Goal: Book appointment/travel/reservation

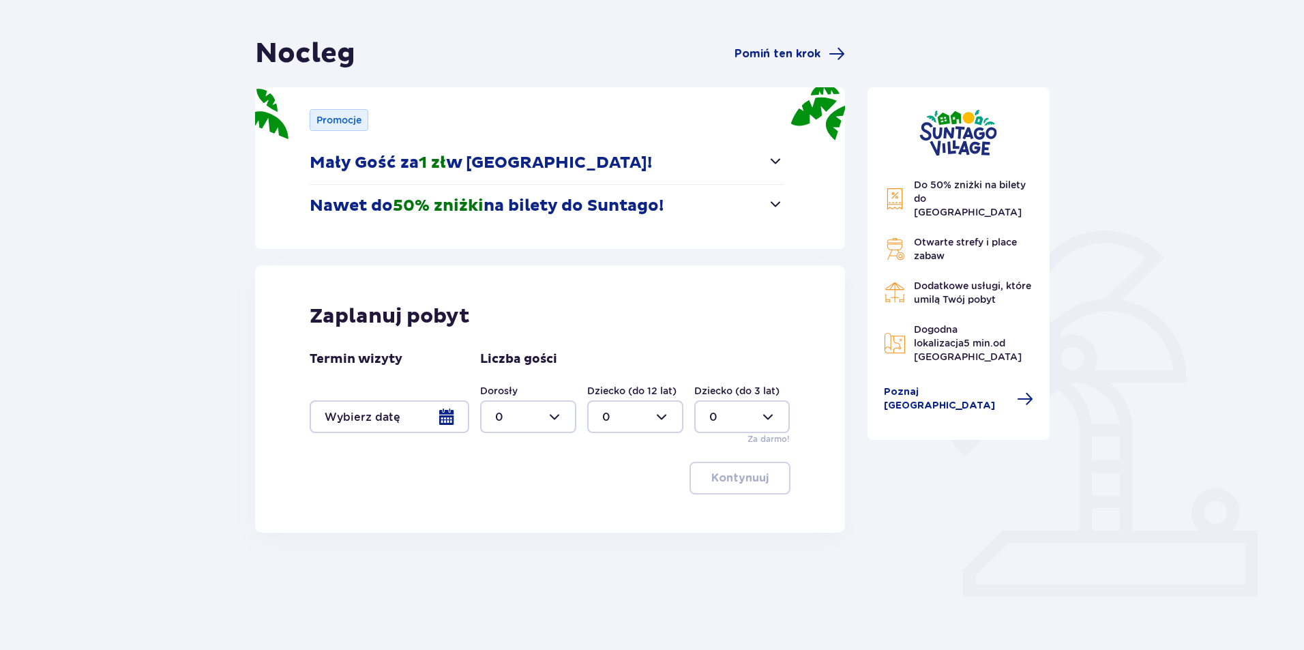
click at [430, 421] on div at bounding box center [390, 416] width 160 height 33
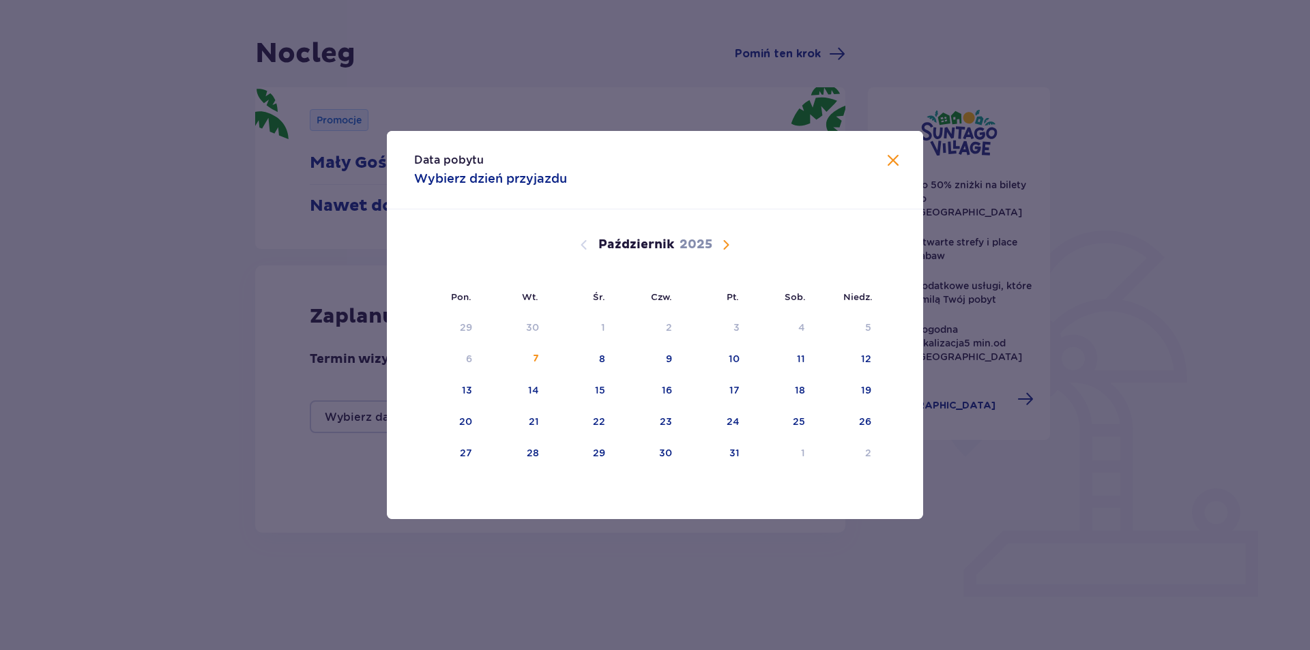
click at [733, 250] on span "Następny miesiąc" at bounding box center [726, 245] width 16 height 16
click at [669, 465] on div "27" at bounding box center [648, 454] width 68 height 30
click at [735, 463] on div "28" at bounding box center [714, 454] width 66 height 30
type input "27.11.25 - 28.11.25"
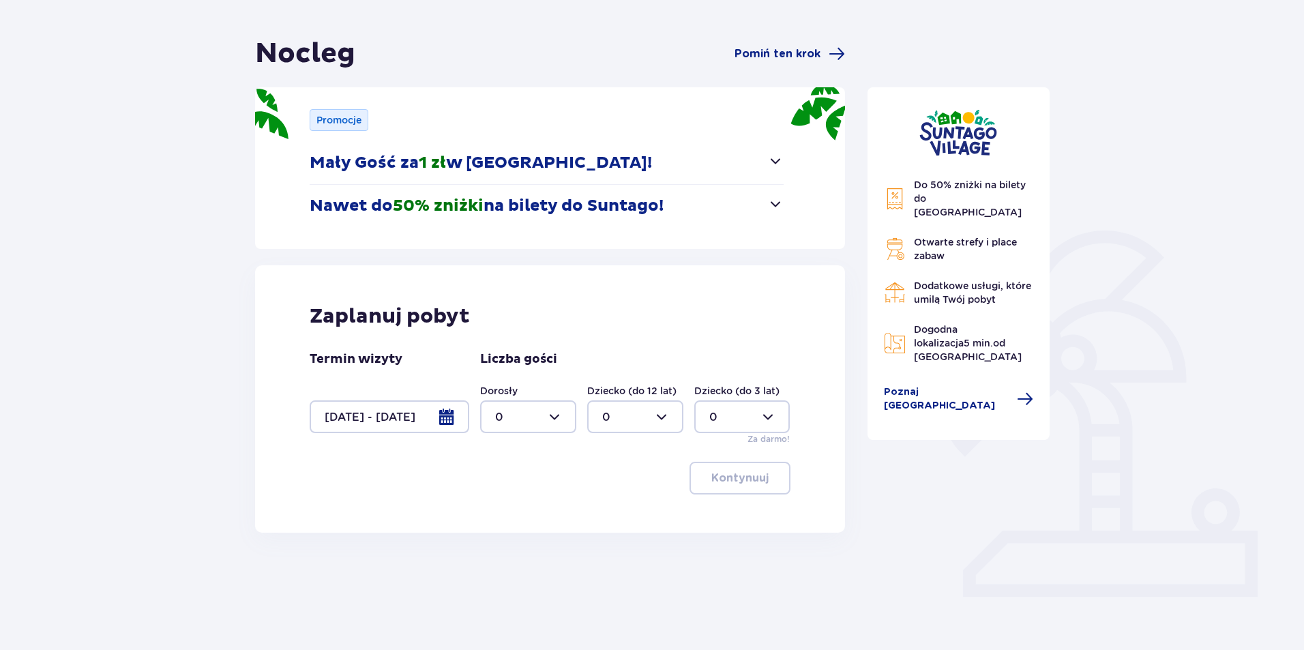
click at [564, 418] on div at bounding box center [528, 416] width 96 height 33
click at [503, 540] on div "3" at bounding box center [528, 544] width 66 height 15
type input "3"
click at [751, 482] on p "Kontynuuj" at bounding box center [740, 478] width 57 height 15
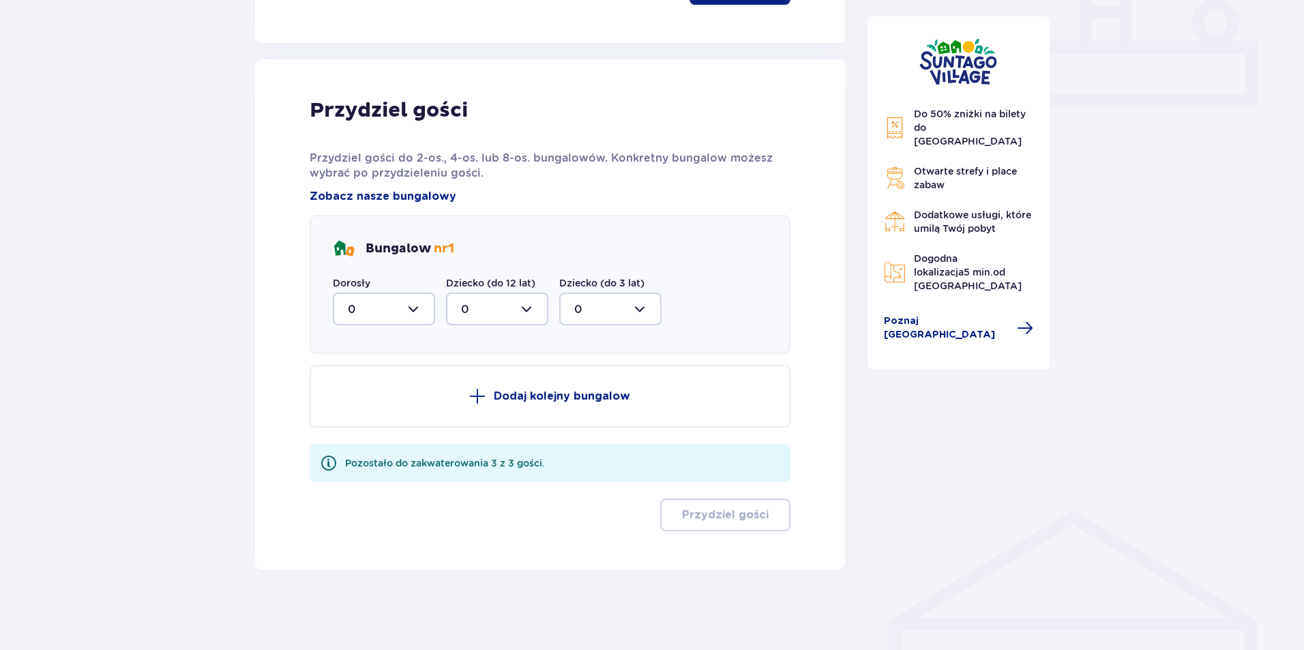
scroll to position [599, 0]
click at [411, 310] on div at bounding box center [384, 307] width 102 height 33
click at [502, 237] on div "Bungalow nr 1" at bounding box center [550, 248] width 435 height 22
click at [414, 309] on div at bounding box center [384, 307] width 102 height 33
click at [362, 437] on div "3" at bounding box center [384, 435] width 72 height 15
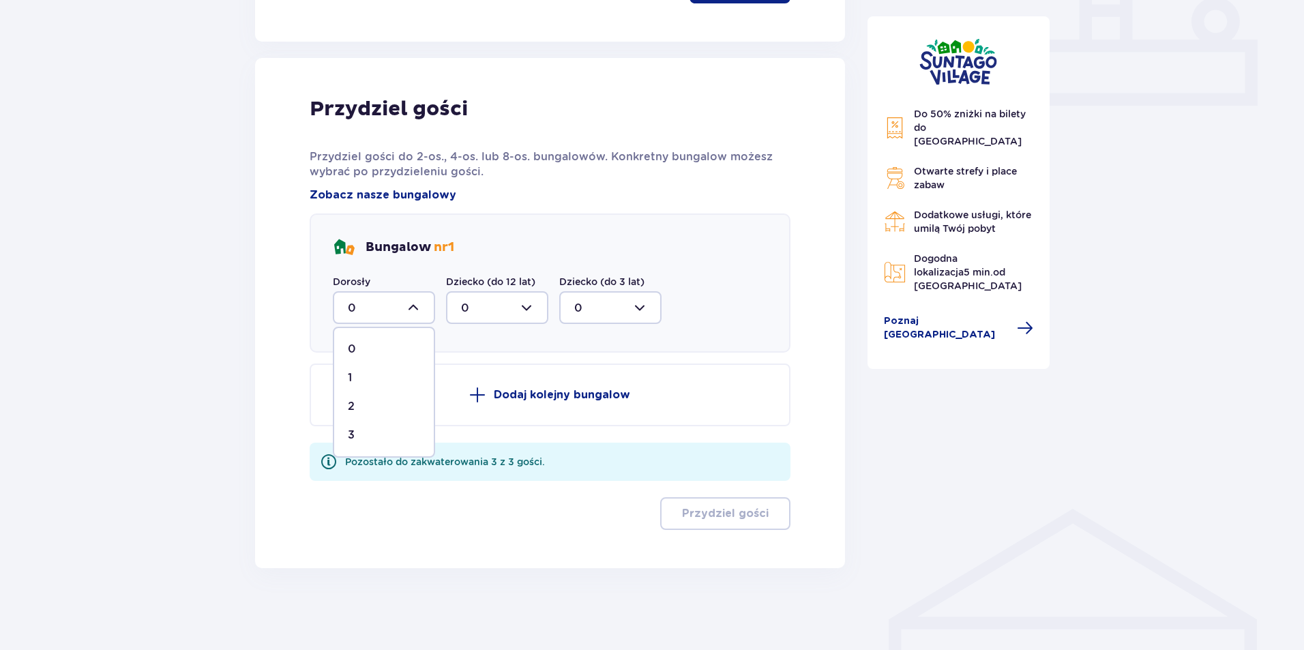
type input "3"
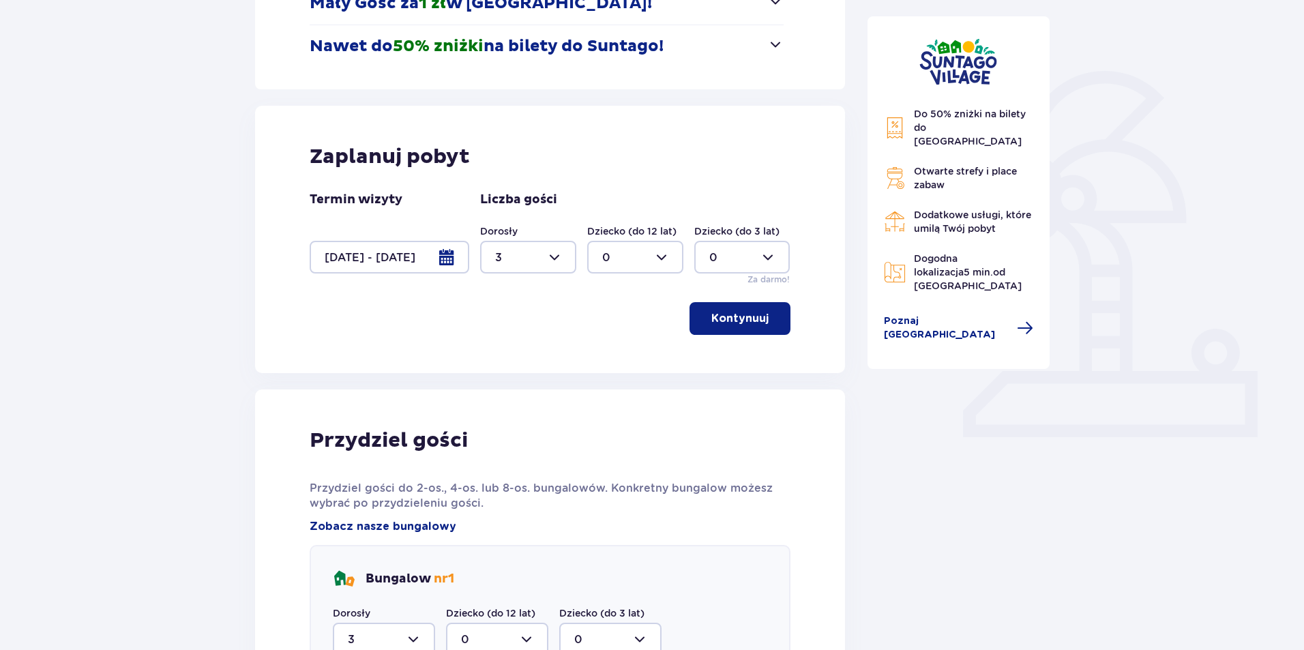
scroll to position [261, 0]
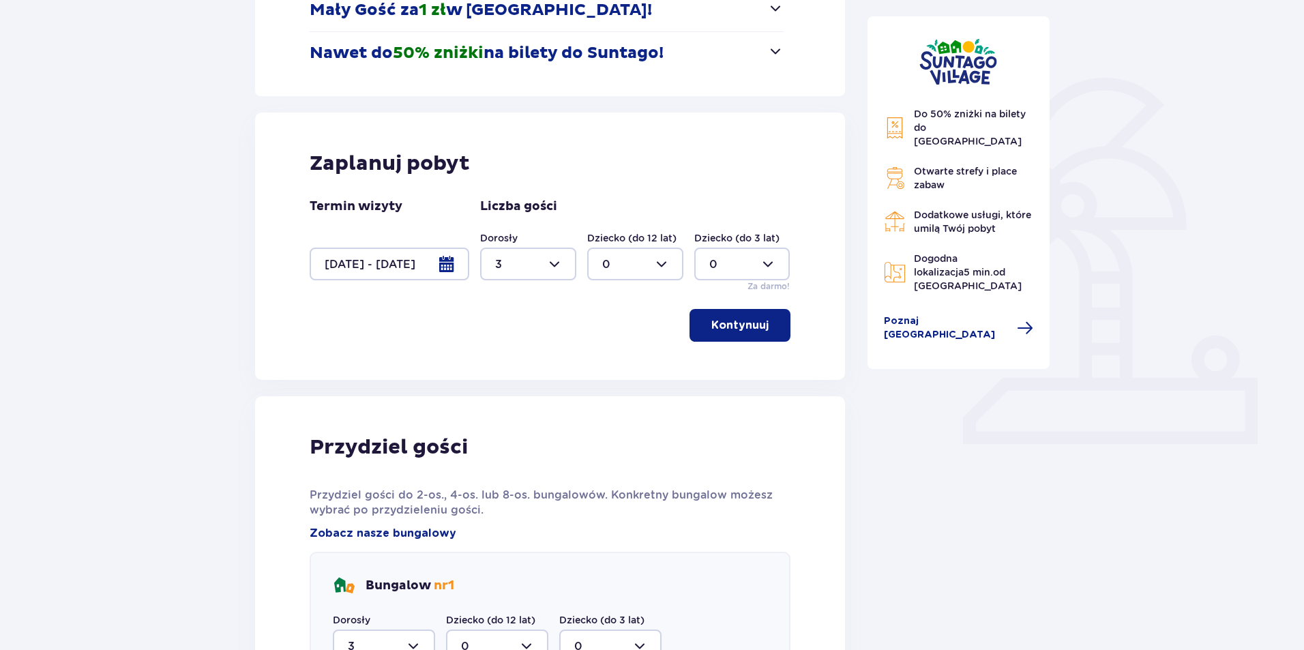
click at [537, 263] on div at bounding box center [528, 264] width 96 height 33
click at [505, 368] on div "2" at bounding box center [528, 362] width 66 height 15
type input "2"
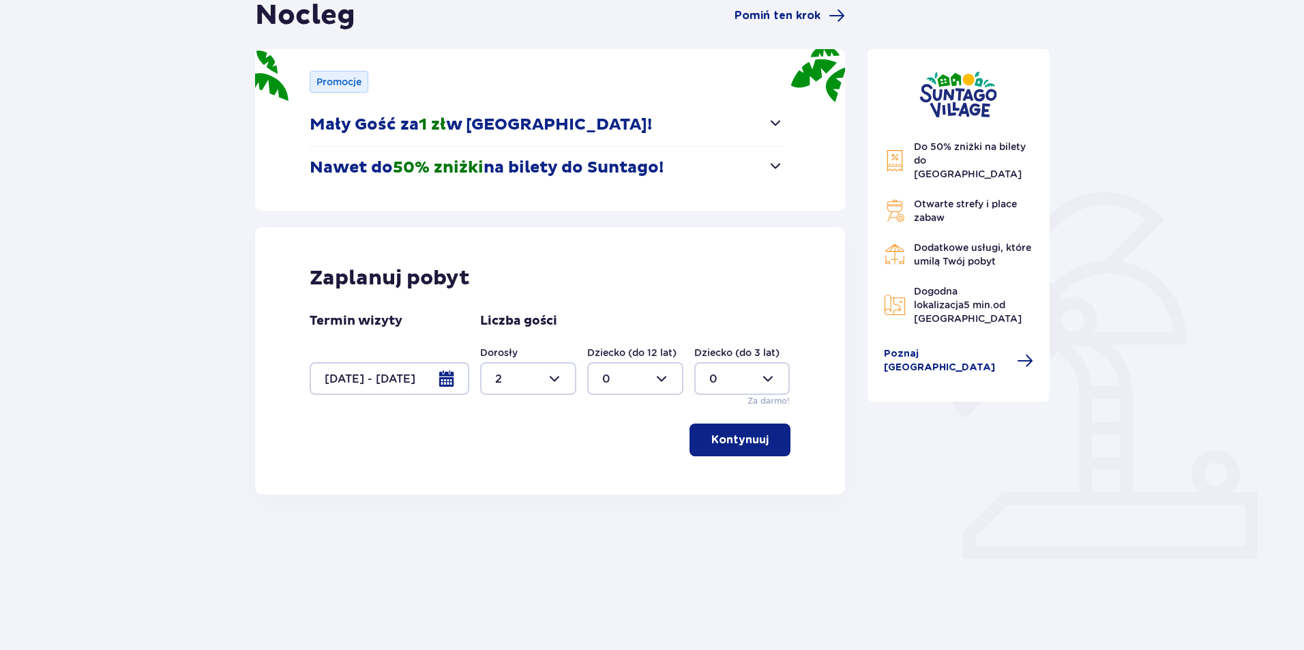
scroll to position [108, 0]
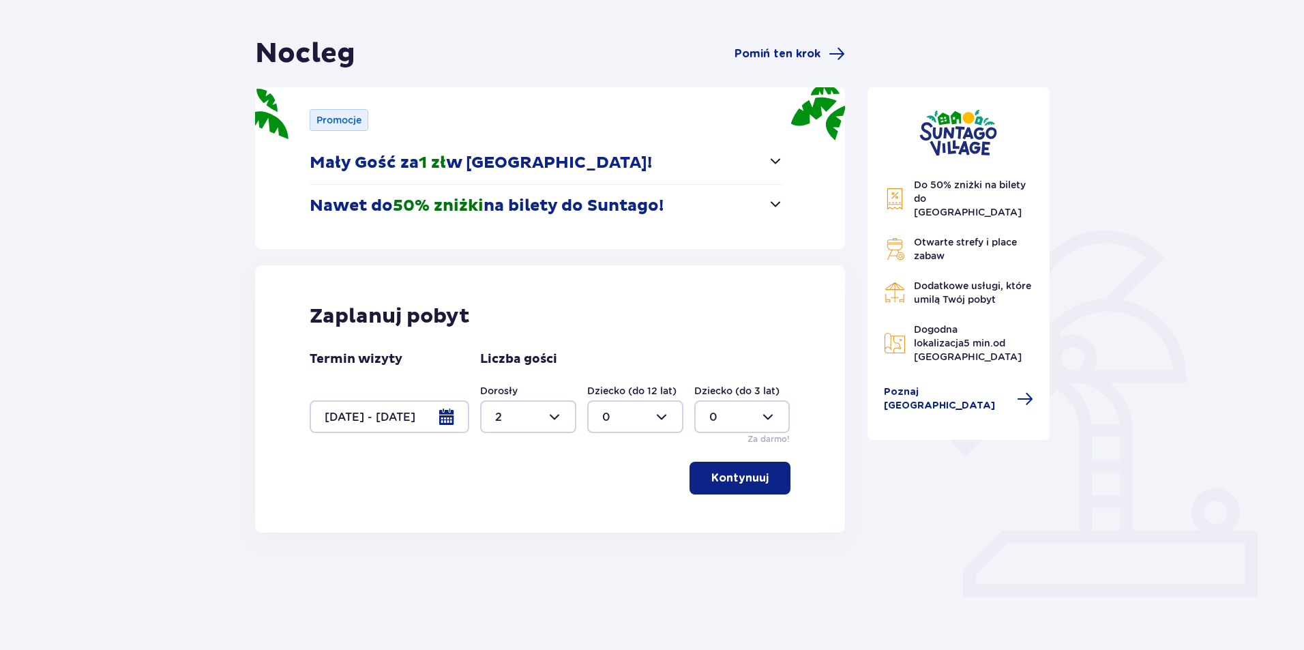
click at [744, 491] on button "Kontynuuj" at bounding box center [740, 478] width 101 height 33
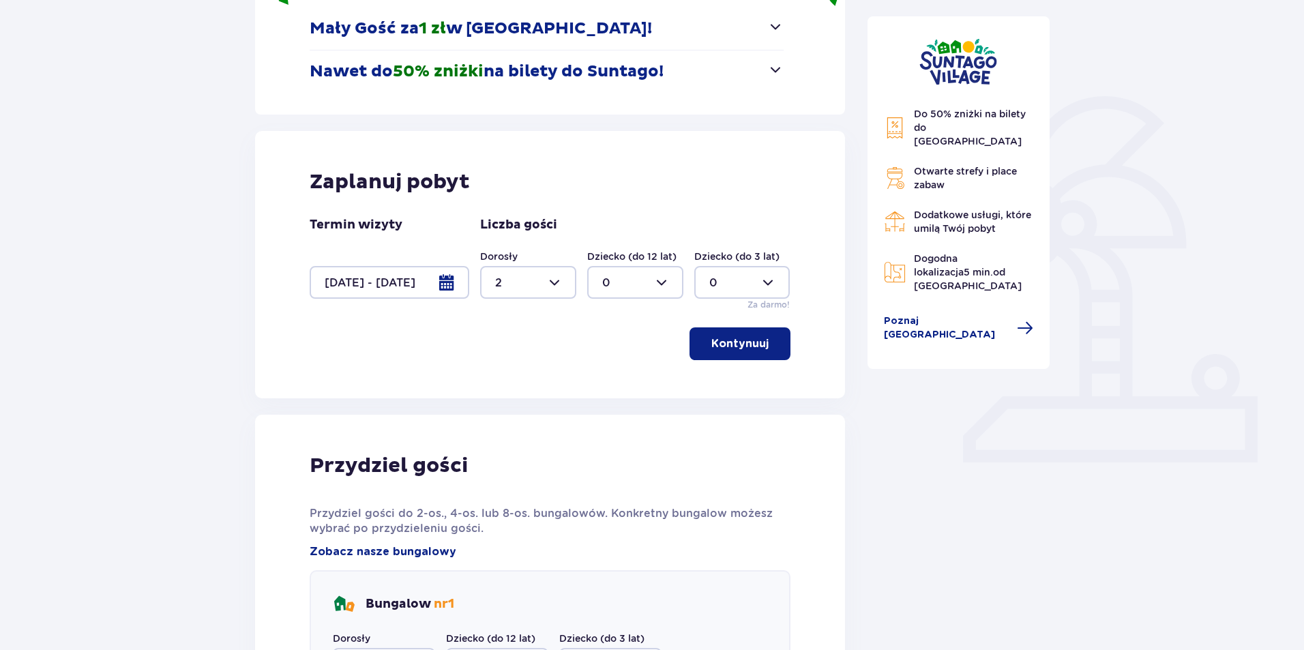
scroll to position [546, 0]
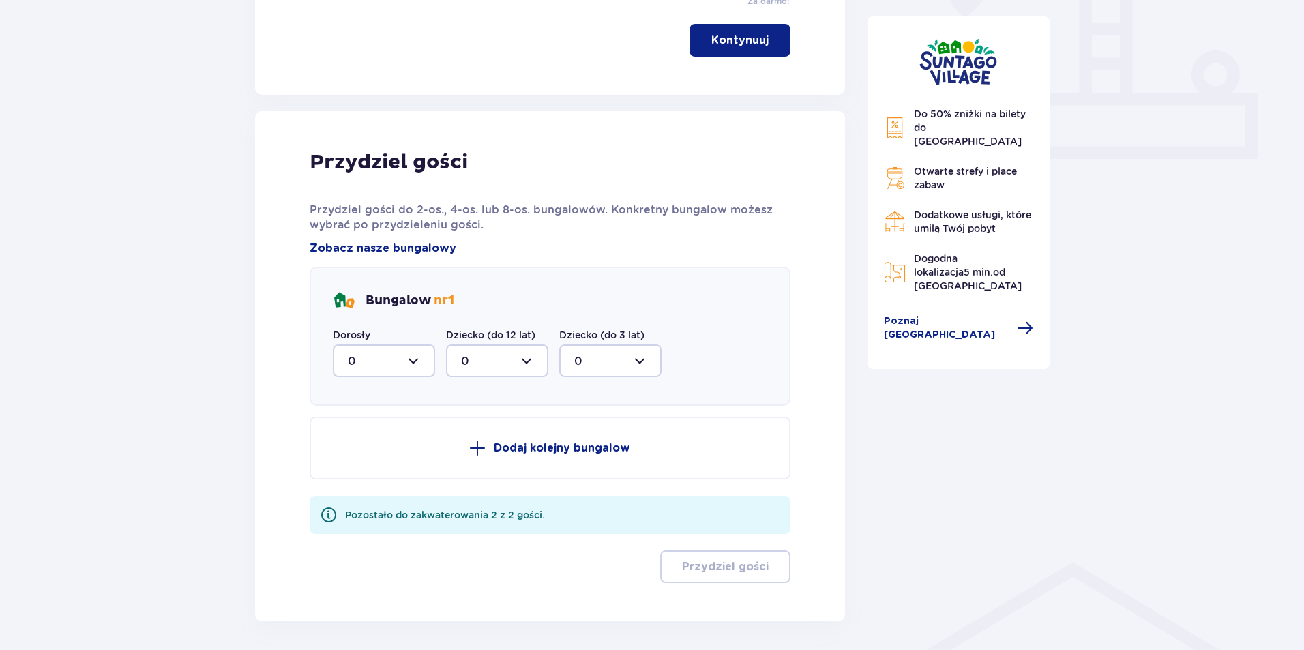
click at [406, 358] on div at bounding box center [384, 361] width 102 height 33
click at [378, 452] on span "2" at bounding box center [384, 460] width 100 height 29
type input "2"
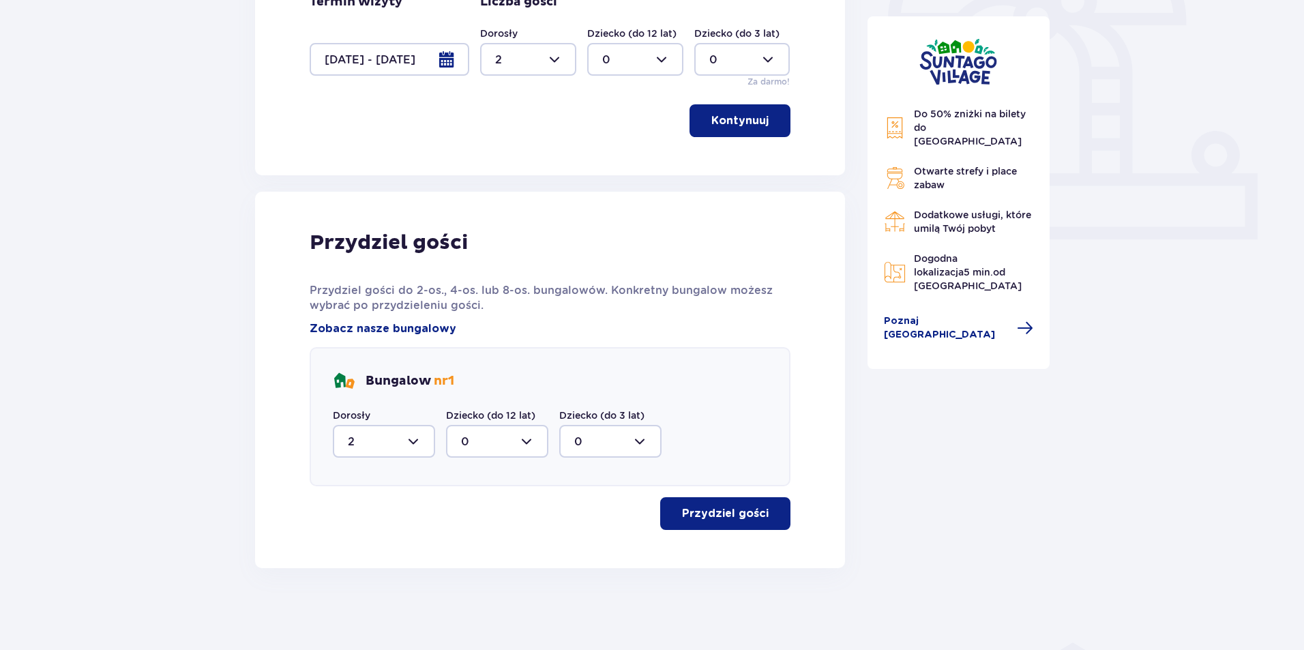
click at [741, 520] on p "Przydziel gości" at bounding box center [725, 513] width 87 height 15
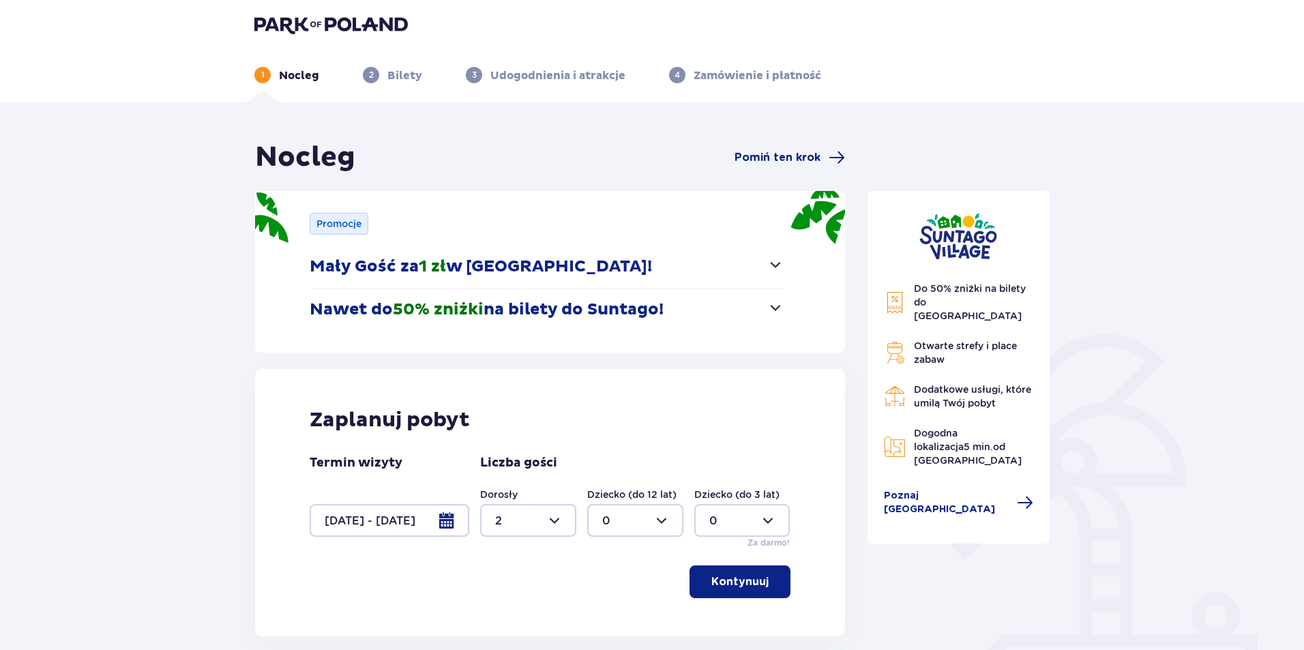
scroll to position [0, 0]
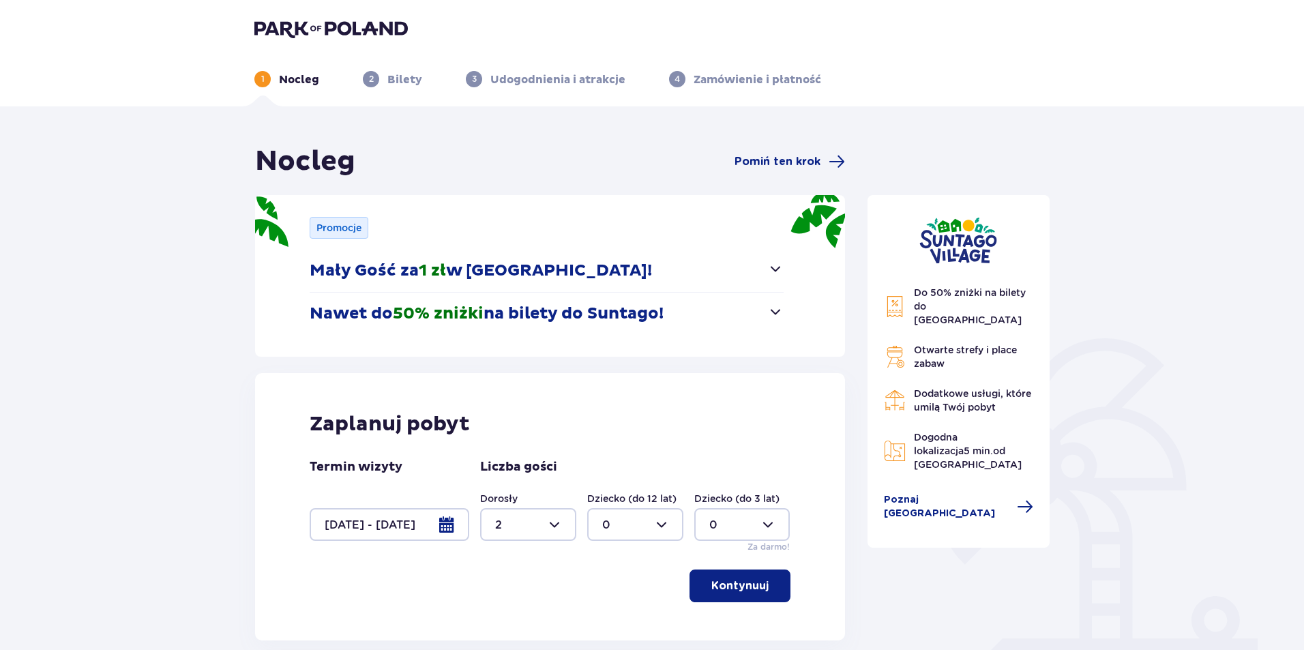
click at [279, 23] on img at bounding box center [331, 28] width 154 height 19
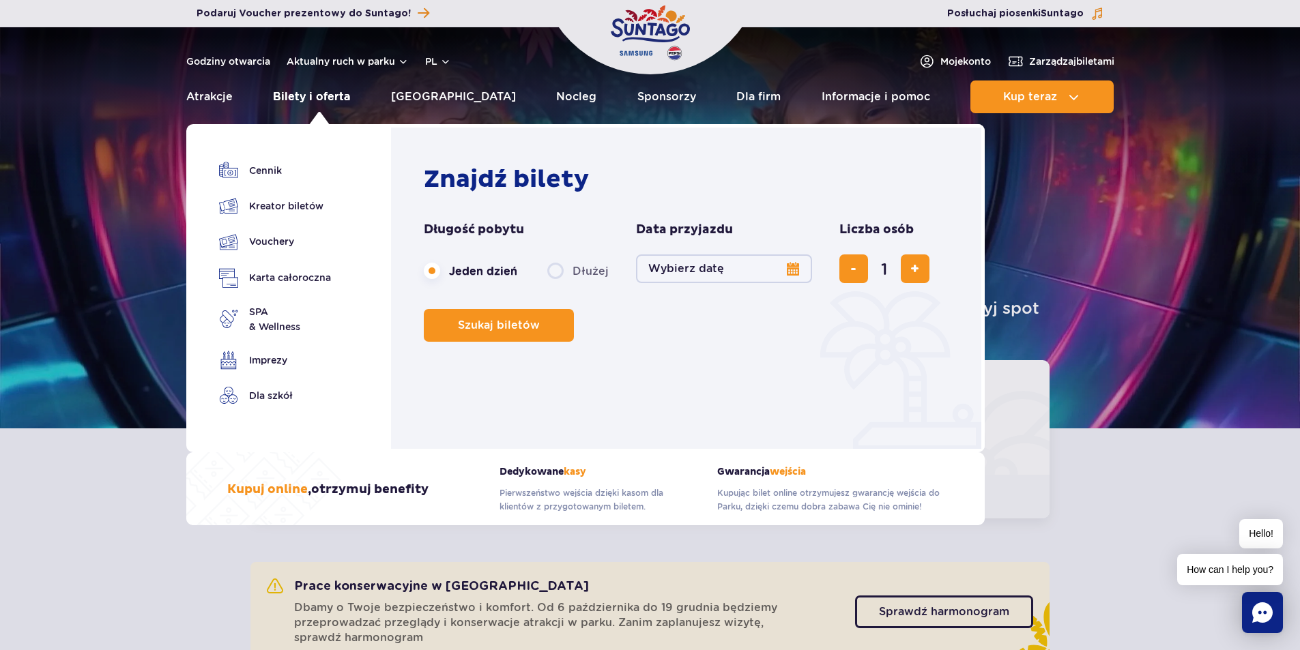
click at [297, 99] on link "Bilety i oferta" at bounding box center [311, 97] width 77 height 33
click at [312, 99] on link "Bilety i oferta" at bounding box center [311, 97] width 77 height 33
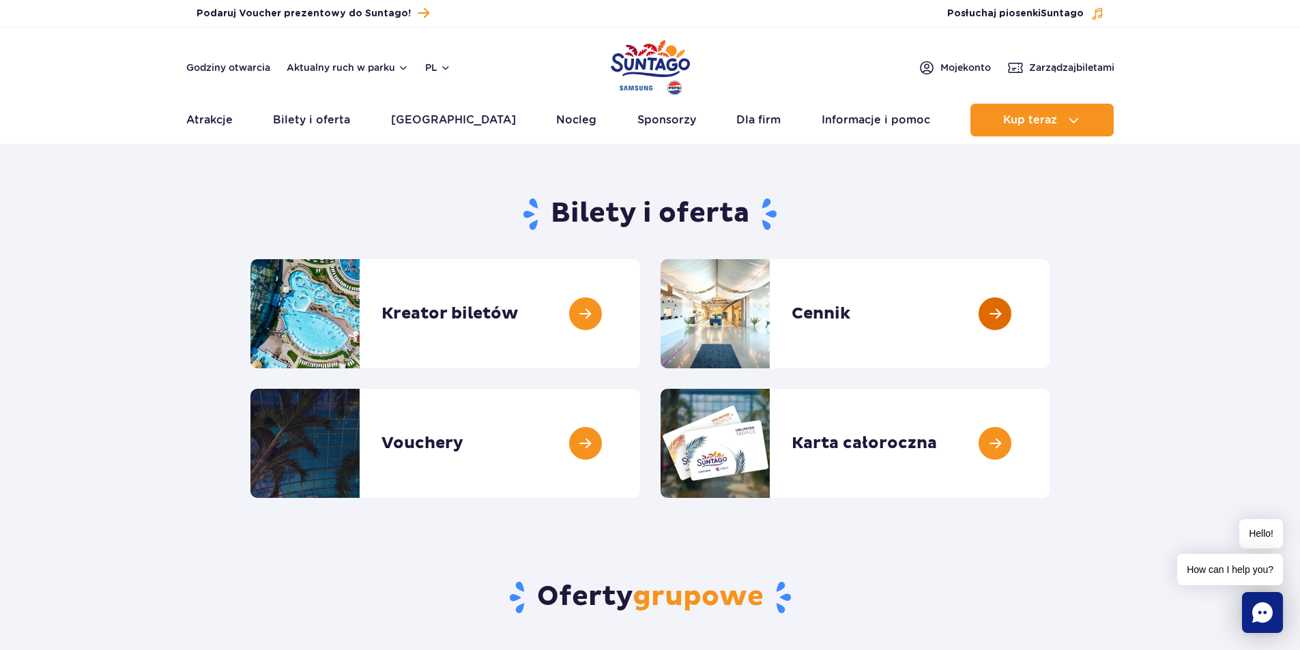
click at [1049, 321] on link at bounding box center [1049, 313] width 0 height 109
click at [1049, 315] on link at bounding box center [1049, 313] width 0 height 109
click at [1049, 312] on link at bounding box center [1049, 313] width 0 height 109
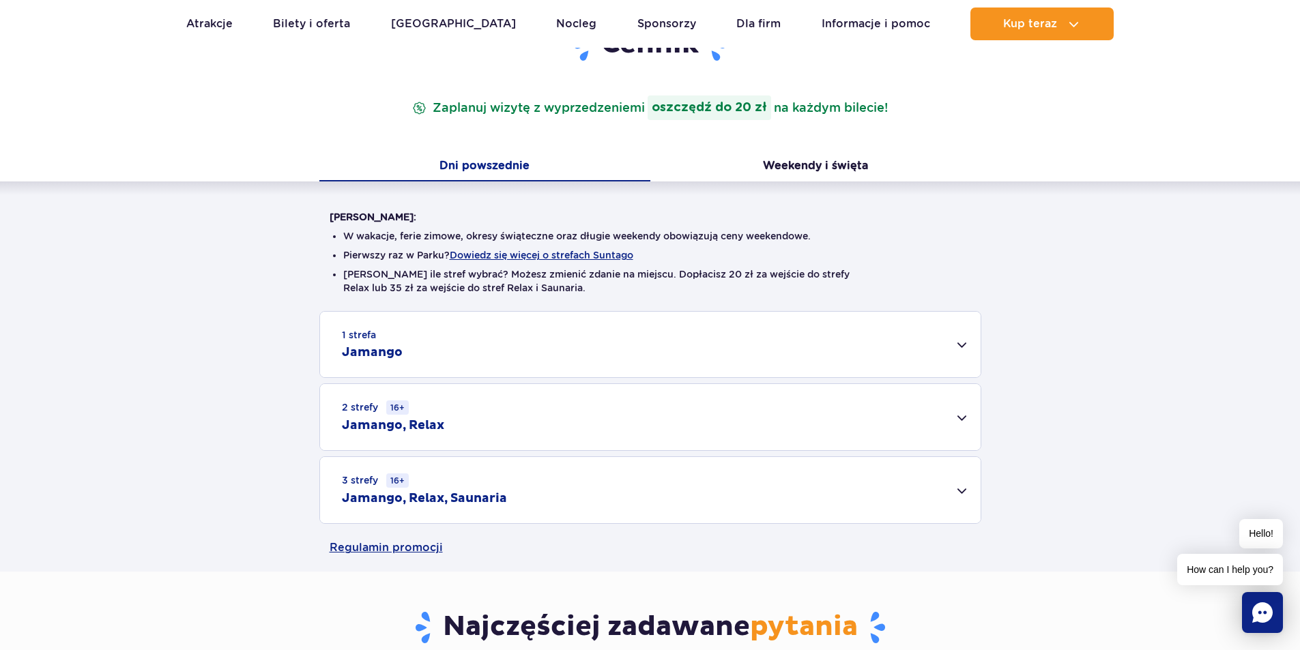
scroll to position [205, 0]
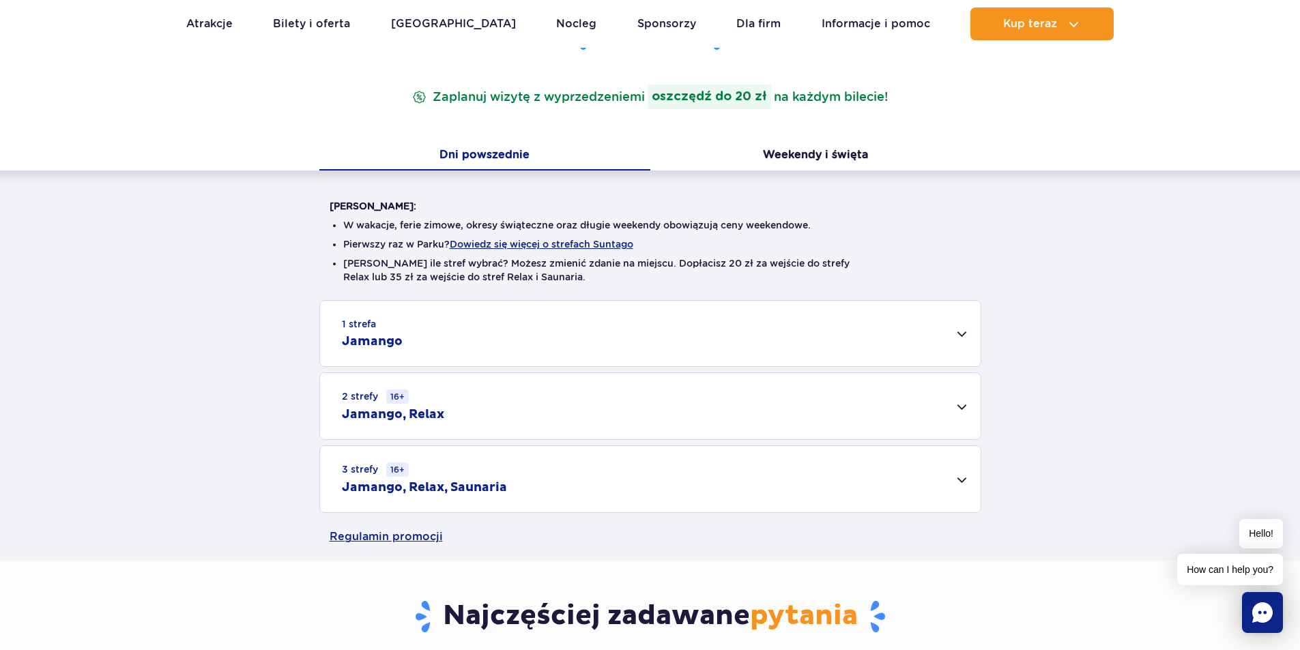
click at [951, 476] on div "3 strefy 16+ Jamango, Relax, Saunaria" at bounding box center [650, 479] width 660 height 66
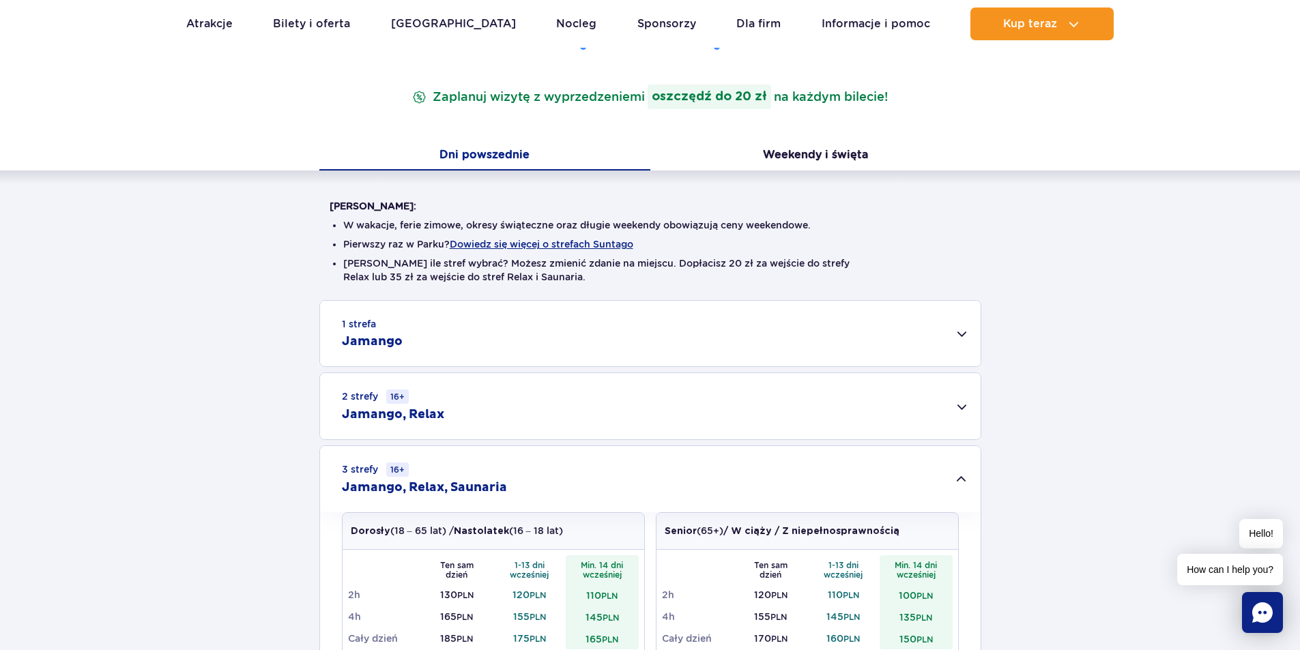
scroll to position [478, 0]
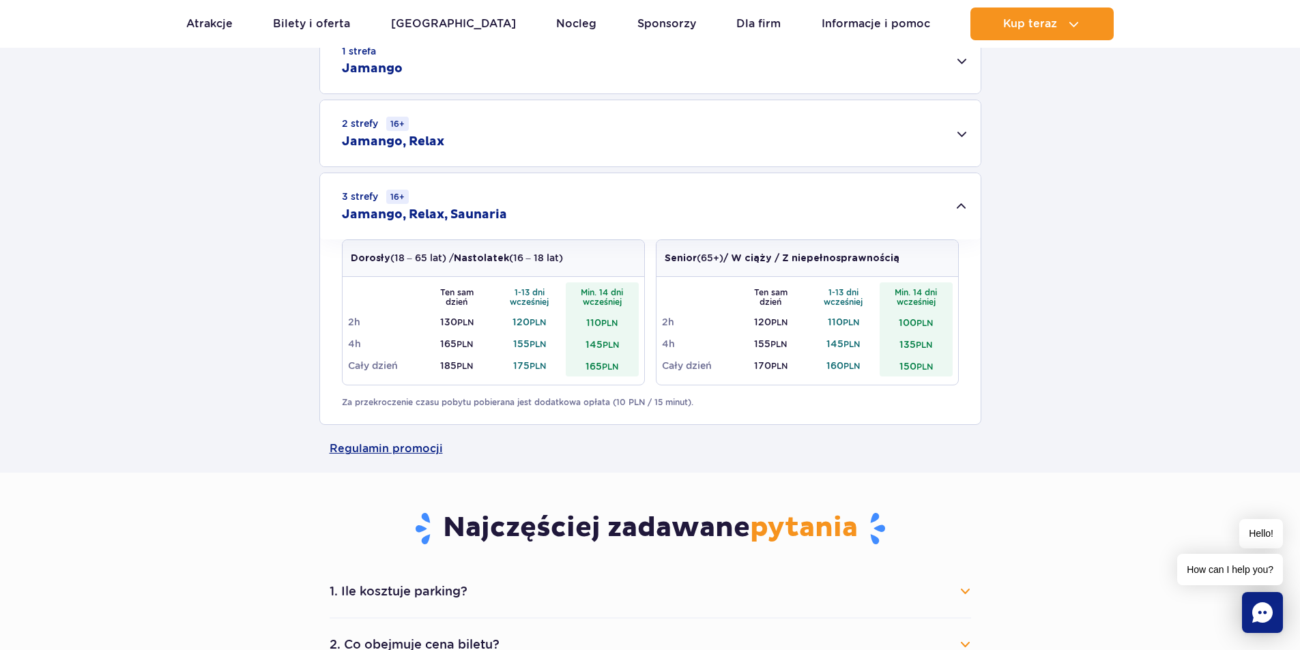
click at [959, 125] on div "2 strefy 16+ Jamango, Relax" at bounding box center [650, 133] width 660 height 66
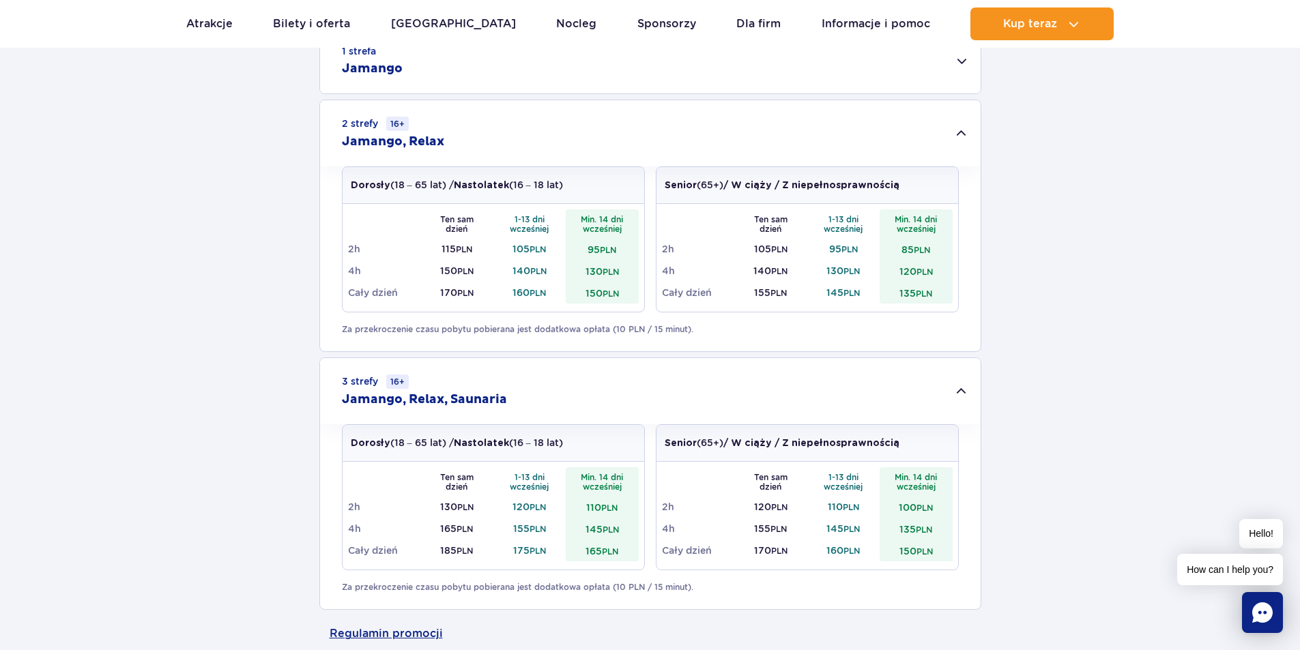
click at [959, 126] on div "2 strefy 16+ Jamango, Relax" at bounding box center [650, 133] width 660 height 66
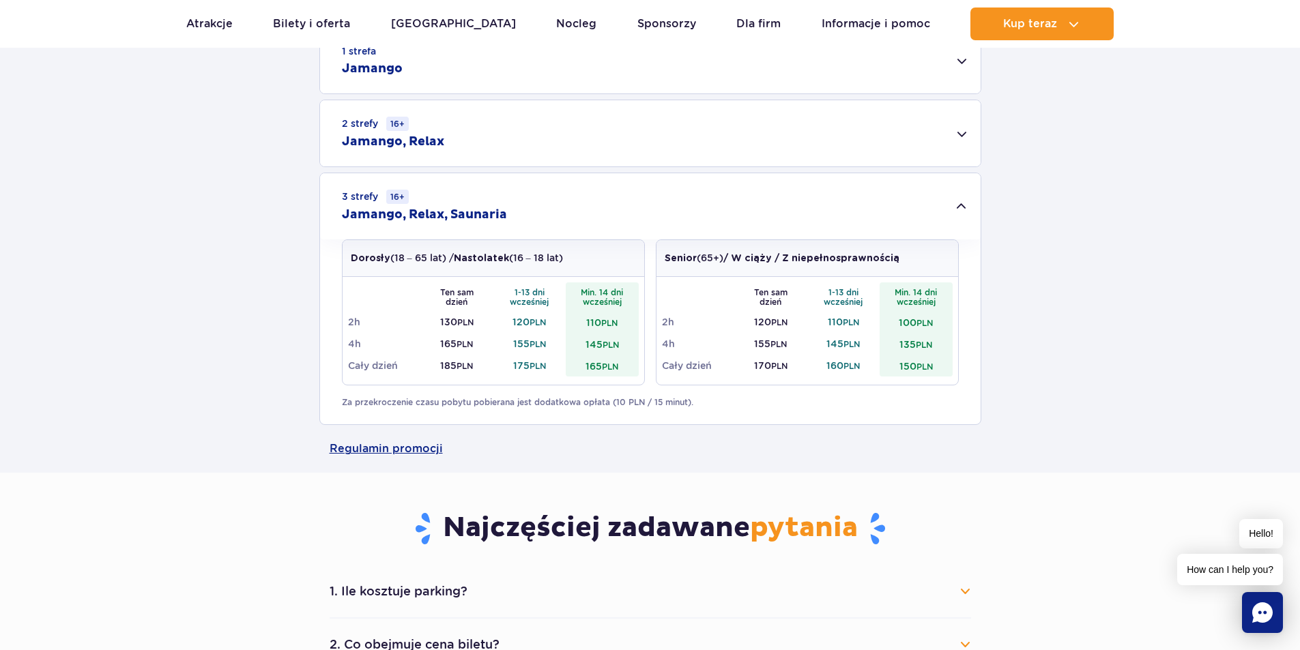
click at [967, 139] on div "2 strefy 16+ Jamango, Relax" at bounding box center [650, 133] width 660 height 66
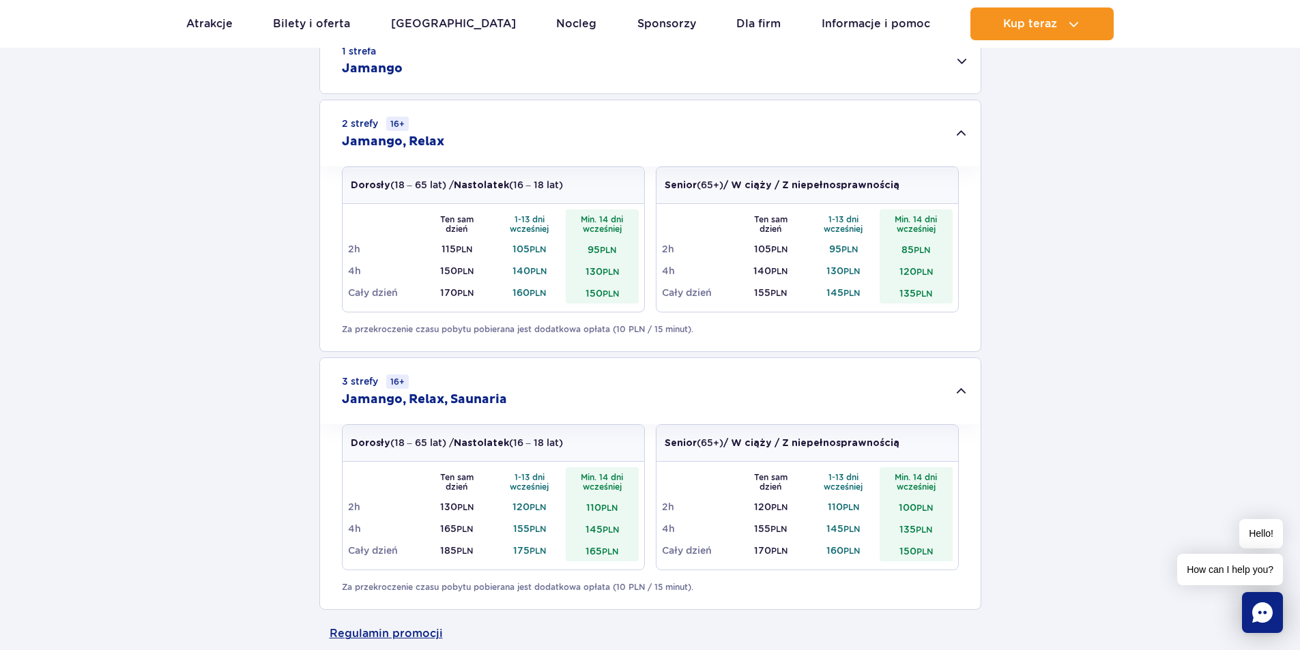
click at [967, 139] on div "2 strefy 16+ Jamango, Relax" at bounding box center [650, 133] width 660 height 66
